Goal: Navigation & Orientation: Find specific page/section

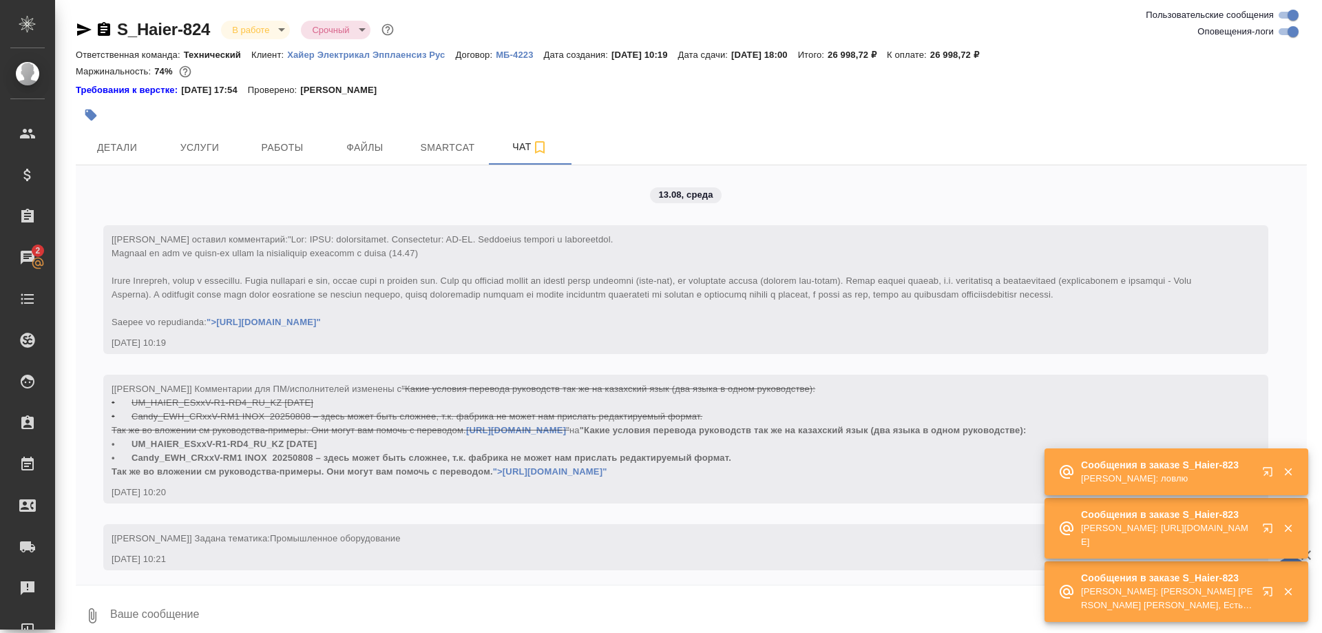
scroll to position [6515, 0]
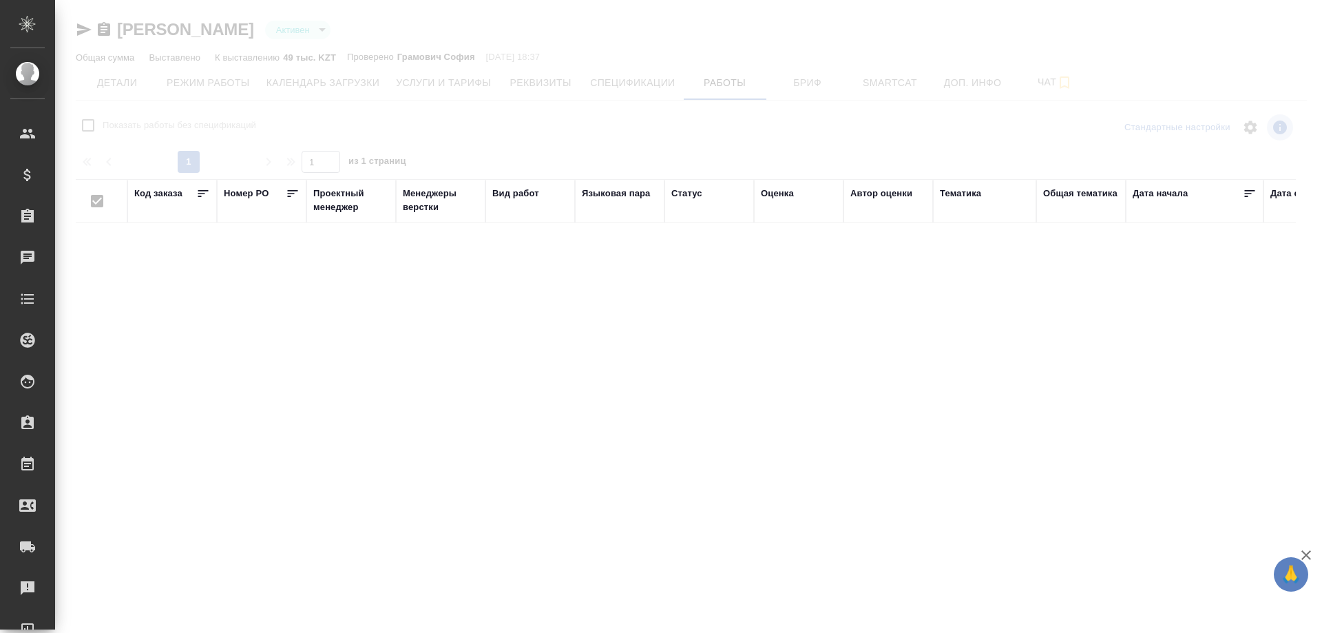
checkbox input "false"
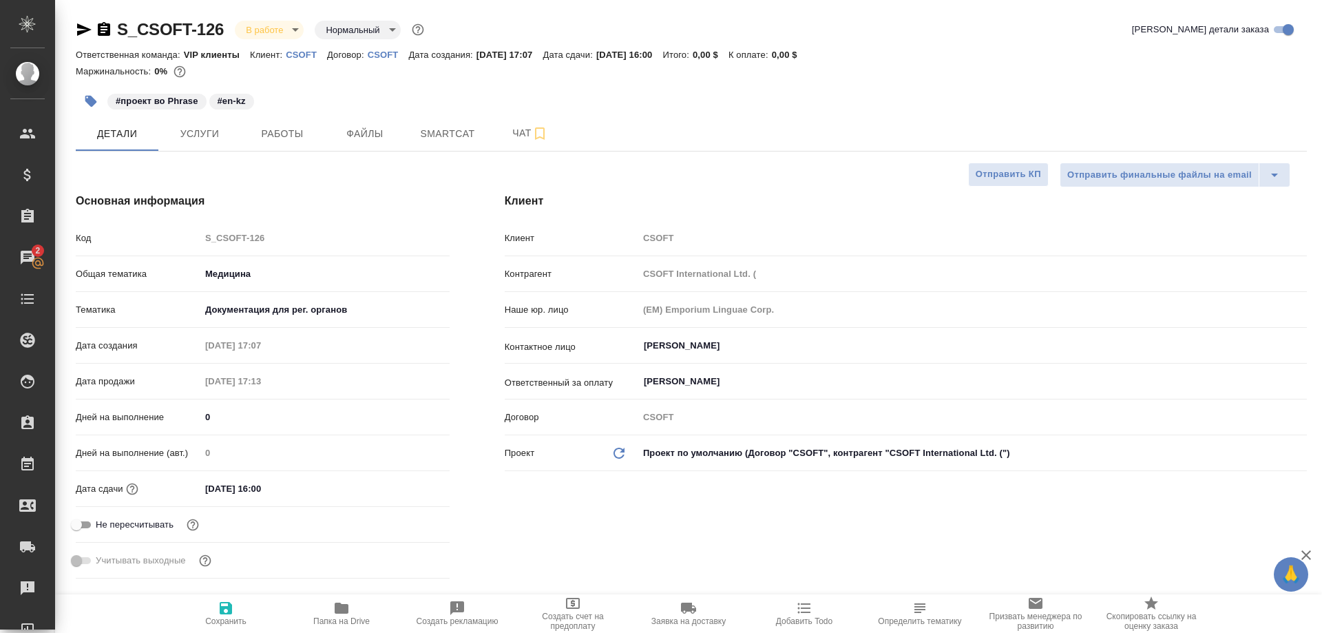
select select "RU"
click at [279, 137] on span "Работы" at bounding box center [282, 133] width 66 height 17
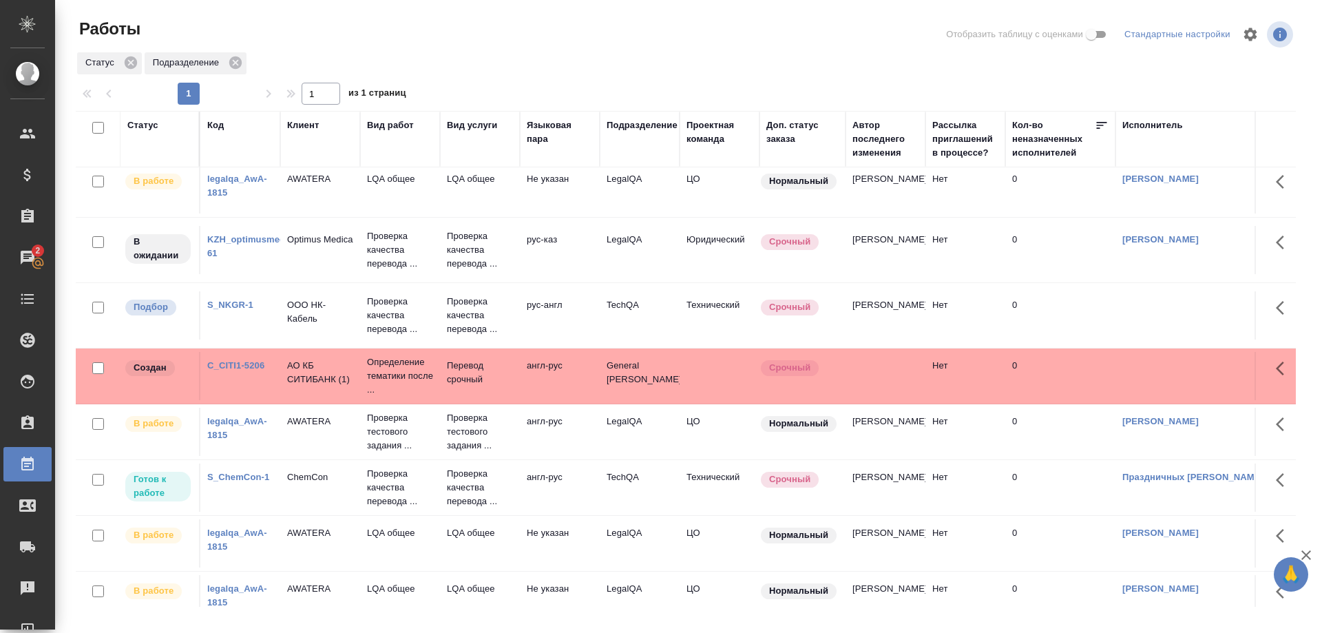
scroll to position [319, 0]
